Goal: Navigation & Orientation: Go to known website

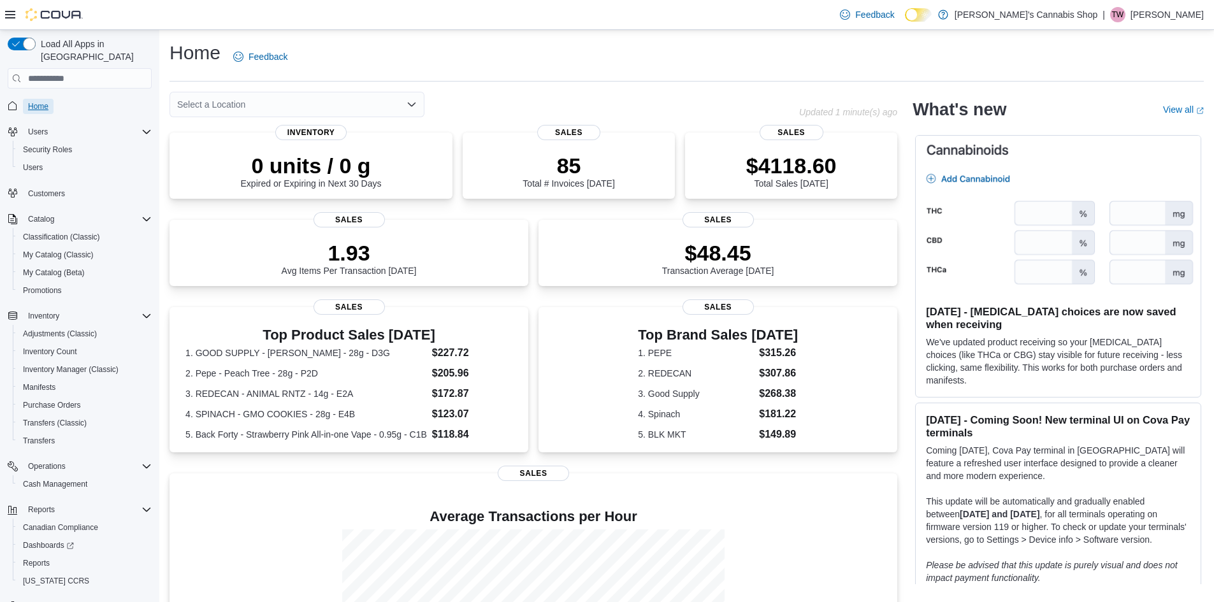
click at [29, 101] on span "Home" at bounding box center [38, 106] width 20 height 10
